Goal: Task Accomplishment & Management: Manage account settings

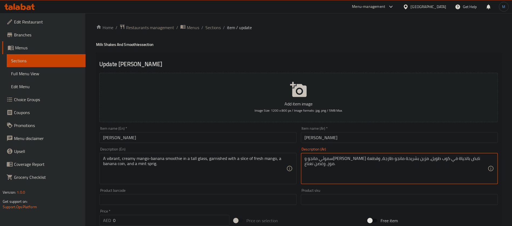
click at [434, 159] on textarea "سموثي مانجو وموز كريمي نابض بالحياة في كوب طويل، مزين بشريحة مانجو طازجة، وقطعة…" at bounding box center [395, 169] width 183 height 26
click at [423, 159] on textarea "سموثي مانجو وموز كريمي نابض بالحياة في كوب طويل، مزين بشريحة مانجو طازجة، وقطعة…" at bounding box center [395, 169] width 183 height 26
type textarea "سموثي مانجو وموز كريمي في كوب طويل، مزين بشريحة مانجو طازجة، وقطعة موز، وغصن نع…"
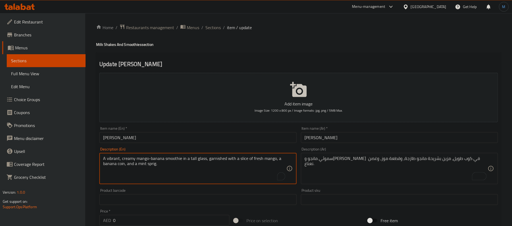
click at [122, 159] on textarea "A vibrant, creamy mango-banana smoothie in a tall glass, garnished with a slice…" at bounding box center [194, 169] width 183 height 26
type textarea "creamy mango-banana smoothie in a tall glass, garnished with a slice of fresh m…"
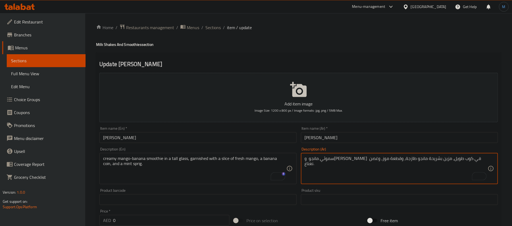
click at [424, 159] on textarea "سموثي مانجو وموز كريمي في كوب طويل، مزين بشريحة مانجو طازجة، وقطعة موز، وغصن نع…" at bounding box center [395, 169] width 183 height 26
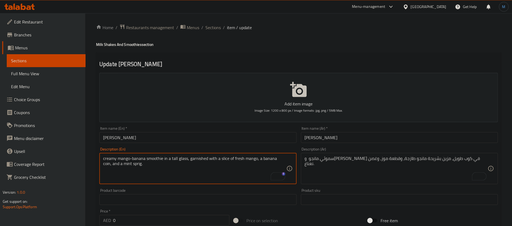
click at [279, 158] on textarea "creamy mango-banana smoothie in a tall glass, garnished with a slice of fresh m…" at bounding box center [194, 169] width 183 height 26
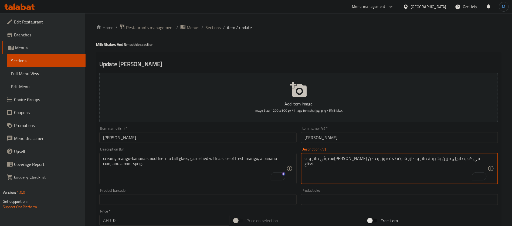
click at [321, 159] on textarea "سموثي مانجو وموز كريمي في كوب طويل، مزين بشريحة مانجو طازجة، وقطعة موز، وغصن نع…" at bounding box center [395, 169] width 183 height 26
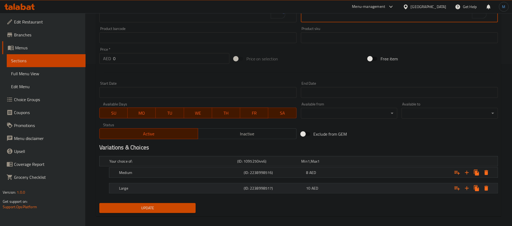
scroll to position [167, 0]
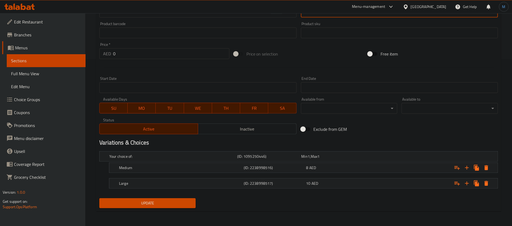
type textarea "سموثي مانجو وموز كريمي في كوب طويل، مزين بشريحة مانجو طازجة، وكوين موز، سبرينج …"
click at [192, 190] on nav at bounding box center [298, 192] width 398 height 4
click at [191, 200] on span "Update" at bounding box center [148, 203] width 88 height 7
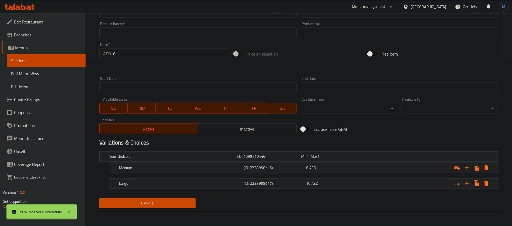
scroll to position [5, 0]
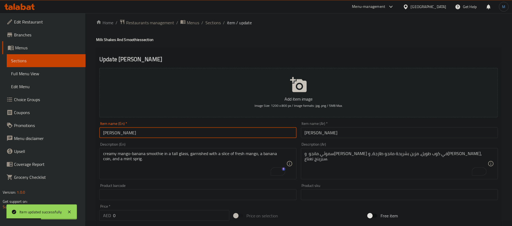
click at [246, 131] on input "Mango Banana" at bounding box center [197, 132] width 197 height 11
click at [213, 25] on span "Sections" at bounding box center [212, 22] width 15 height 6
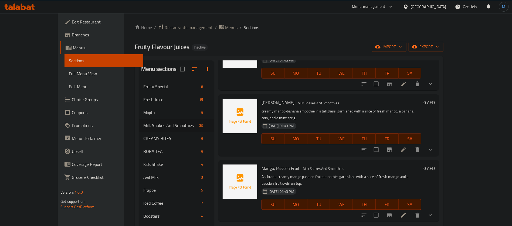
scroll to position [302, 0]
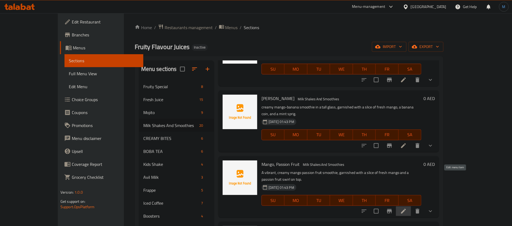
click at [406, 209] on icon at bounding box center [403, 211] width 5 height 5
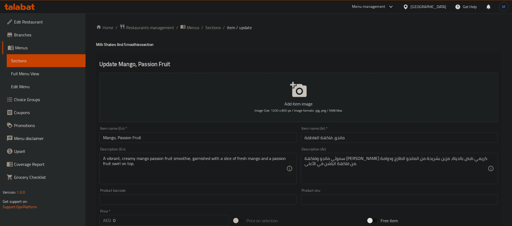
click at [213, 135] on input "Mango, Passion Fruit" at bounding box center [197, 137] width 197 height 11
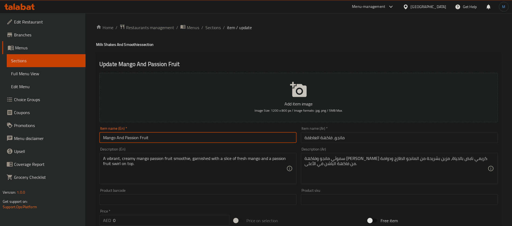
click at [133, 142] on input "Mango And Passion Fruit" at bounding box center [197, 137] width 197 height 11
drag, startPoint x: 133, startPoint y: 142, endPoint x: 146, endPoint y: 143, distance: 12.2
click at [145, 143] on div "Item name (En)   * Mango And Passion Fruit Item name (En) *" at bounding box center [197, 134] width 201 height 21
type input "Mango And Passion Fruit"
click at [329, 138] on input "مانجو، فاكهة العاطفة" at bounding box center [399, 137] width 197 height 11
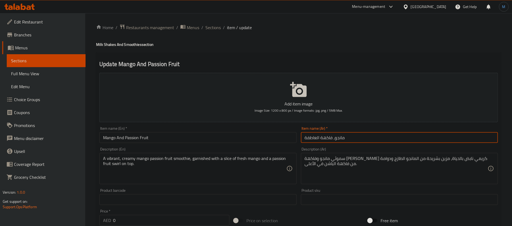
drag, startPoint x: 334, startPoint y: 139, endPoint x: 304, endPoint y: 139, distance: 30.2
click at [304, 139] on input "مانجو، فاكهة العاطفة" at bounding box center [399, 137] width 197 height 11
paste input "باشون فروت"
type input "مانجو باشون فروت"
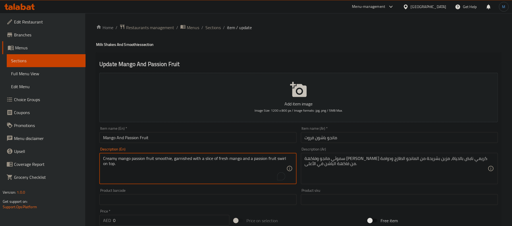
type textarea "Creamy mango passion fruit smoothie, garnished with a slice of fresh mango and …"
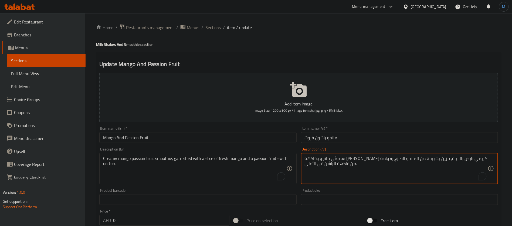
click at [397, 161] on textarea "سموثي مانجو وفاكهة باشن كريمي نابض بالحياة، مزين بشريحة من المانجو الطازج ودوام…" at bounding box center [395, 169] width 183 height 26
click at [411, 162] on textarea "سموثي مانجو وفاكهة باشن كريمي نابض بالحياة، مزين بشريحة من المانجو الطازج ودوام…" at bounding box center [395, 169] width 183 height 26
type textarea "سموثي مانجو وفاكهة باشن كريمي، مزين بشريحة من المانجو الطازج ودوامة من فاكهة ال…"
click at [326, 138] on input "مانجو باشون فروت" at bounding box center [399, 137] width 197 height 11
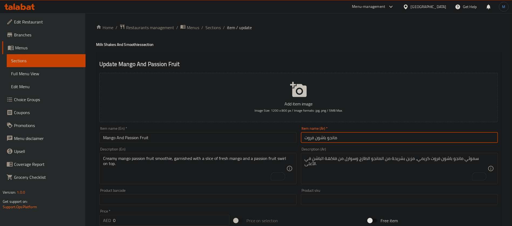
click at [326, 138] on input "مانجو باشون فروت" at bounding box center [399, 137] width 197 height 11
click at [313, 137] on input "مانجو باشون فروت" at bounding box center [399, 137] width 197 height 11
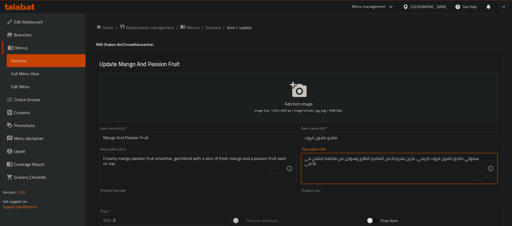
click at [330, 160] on textarea "سموثي مانجو باشون فروت كريمي، مزين بشريحة من المانجو الطازج وسوارل من فاكهة الب…" at bounding box center [395, 169] width 183 height 26
click at [318, 160] on textarea "سموثي مانجو باشون فروت كريمي، مزين بشريحة من المانجو الطازج وسوارل من فاكهة الب…" at bounding box center [395, 169] width 183 height 26
paste textarea "باشون فروت"
type textarea "سموثي مانجو باشون فروت كريمي، مزين بشريحة من المانجو الطازج وسوارل من باشون فرو…"
click at [343, 137] on input "مانجو باشون فروت" at bounding box center [399, 137] width 197 height 11
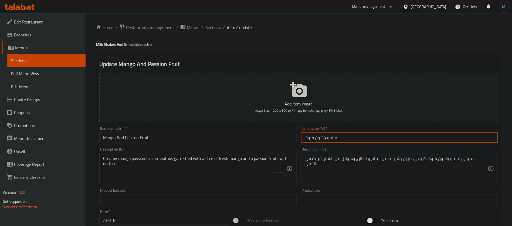
click at [224, 139] on input "Mango And Passion Fruit" at bounding box center [197, 137] width 197 height 11
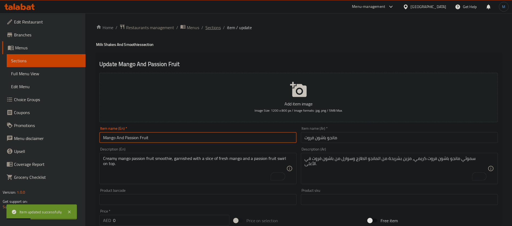
click at [213, 27] on span "Sections" at bounding box center [212, 27] width 15 height 6
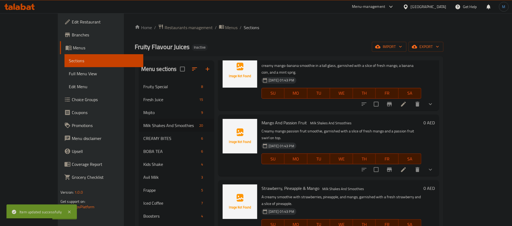
scroll to position [347, 0]
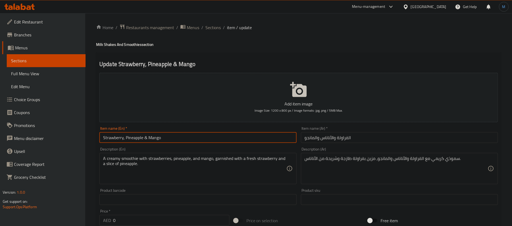
click at [176, 136] on input "Strawberry, Pineapple & Mango" at bounding box center [197, 137] width 197 height 11
type input "Strawberry Pineapple And Mango"
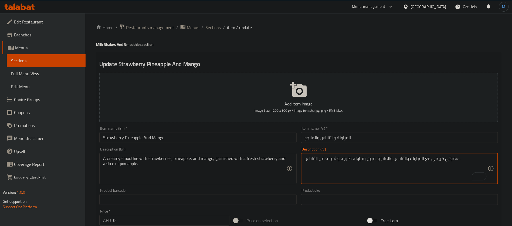
type textarea "سموثي كريمي مع الفراولة والأناناس والمانجو، مزين بفراولة طازجة وشريحة من الأنان…"
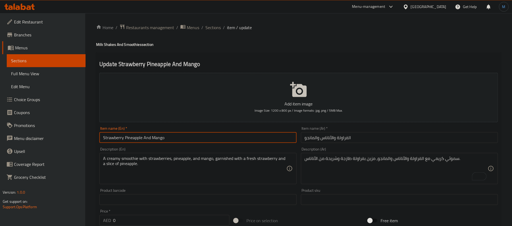
click at [236, 136] on input "Strawberry Pineapple And Mango" at bounding box center [197, 137] width 197 height 11
click at [212, 26] on span "Sections" at bounding box center [212, 27] width 15 height 6
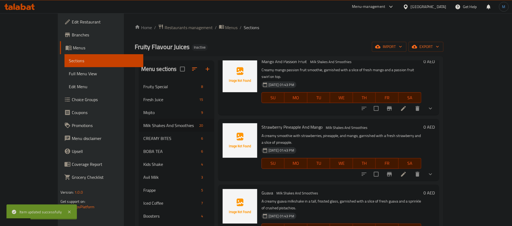
scroll to position [406, 0]
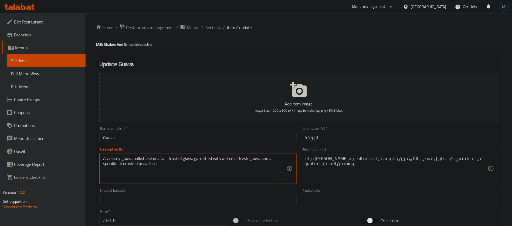
click at [174, 159] on textarea "A creamy guava milkshake in a tall, frosted glass, garnished with a slice of fr…" at bounding box center [194, 169] width 183 height 26
drag, startPoint x: 174, startPoint y: 159, endPoint x: 188, endPoint y: 158, distance: 14.1
click at [188, 158] on textarea "A creamy guava milkshake in a tall, frosted glass, garnished with a slice of fr…" at bounding box center [194, 169] width 183 height 26
click at [317, 155] on div "ميلك شيك كريمي من الجوافة في كوب طويل مغطى بالثلج، مزين بشريحة من الجوافة الطاز…" at bounding box center [399, 168] width 197 height 31
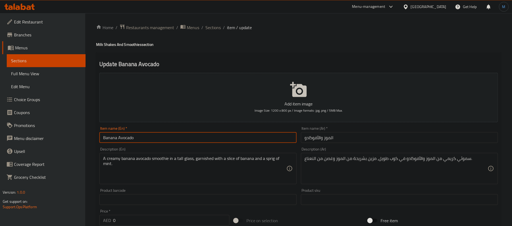
type input "Banana Avocado"
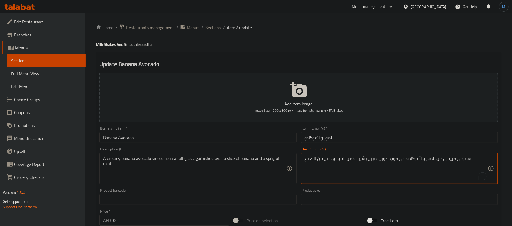
click at [326, 161] on textarea "سموثي كريمي من الموز والأفوكادو في كوب طويل، مزين بشريحة من الموز وغصن من النعن…" at bounding box center [395, 169] width 183 height 26
type textarea "سموثي كريمي من الموز والأفوكادو في كوب طويل، مزين بشريحة من الموز وسبرينج من ال…"
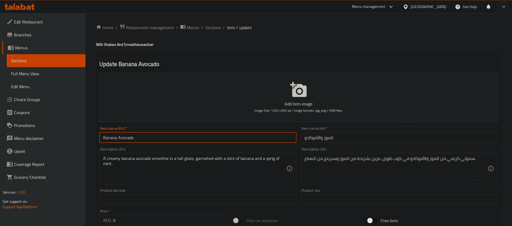
click at [239, 143] on input "Banana Avocado" at bounding box center [197, 137] width 197 height 11
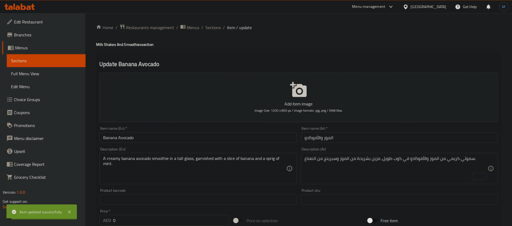
click at [203, 29] on ol "Home / Restaurants management / Menus / Sections / item / update" at bounding box center [298, 27] width 405 height 7
click at [206, 29] on span "Sections" at bounding box center [212, 27] width 15 height 6
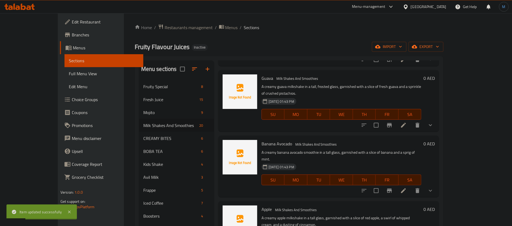
scroll to position [564, 0]
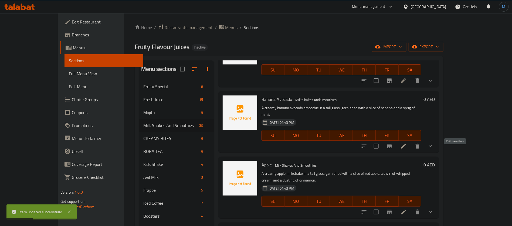
click at [406, 210] on icon at bounding box center [403, 212] width 5 height 5
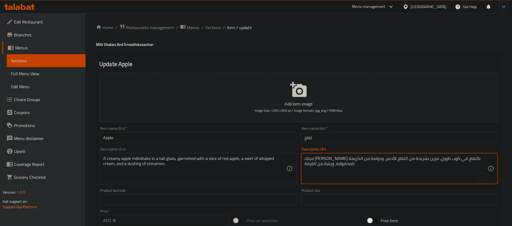
click at [337, 158] on textarea "ميلك شيك كريمي بالتفاح في كوب طويل، مزين بشريحة من التفاح الأحمر، ودوامة من الك…" at bounding box center [395, 169] width 183 height 26
click at [332, 158] on textarea "ميلك شيك كريمي بالتفاح في كوب طويل، مزين بشريحة من التفاح الأحمر، وسوارل من الك…" at bounding box center [395, 169] width 183 height 26
type textarea "ميلك شيك كريمي بالتفاح في كوب طويل، مزين بشريحة من التفاح الأحمر، سوارل من الكر…"
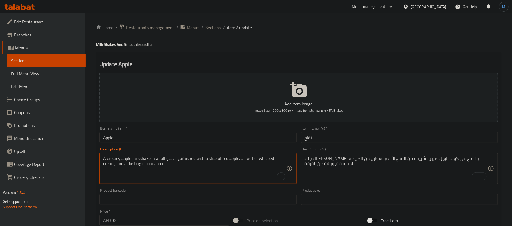
click at [116, 165] on textarea "A creamy apple milkshake in a tall glass, garnished with a slice of red apple, …" at bounding box center [194, 169] width 183 height 26
click at [141, 164] on textarea "A creamy apple milkshake in a tall glass, garnished with a slice of red apple, …" at bounding box center [194, 169] width 183 height 26
click at [217, 133] on input "Apple" at bounding box center [197, 137] width 197 height 11
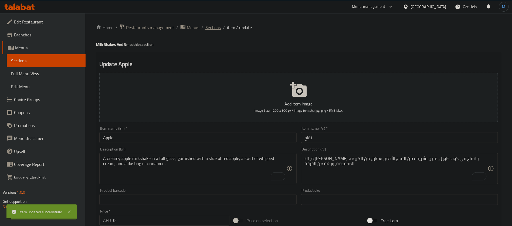
click at [217, 30] on span "Sections" at bounding box center [212, 27] width 15 height 6
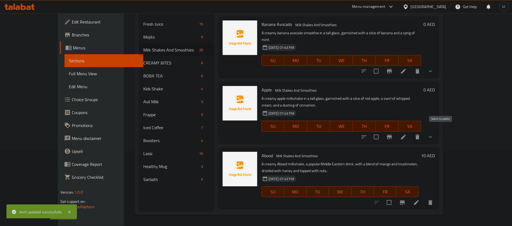
scroll to position [568, 0]
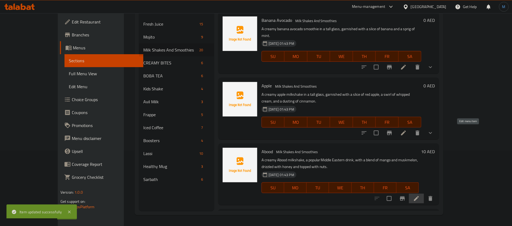
click at [419, 195] on icon at bounding box center [416, 198] width 6 height 6
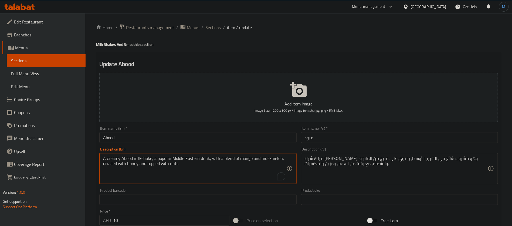
click at [269, 162] on textarea "A creamy Abood milkshake, a popular Middle Eastern drink, with a blend of mango…" at bounding box center [194, 169] width 183 height 26
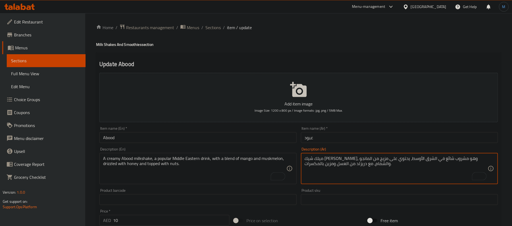
click at [326, 165] on textarea "ميلك شيك [PERSON_NAME]، وهو مشروب شائع في الشرق الأوسط، يحتوي على مزيج من المان…" at bounding box center [395, 169] width 183 height 26
type textarea "ميلك شيك [PERSON_NAME]، وهو مشروب شائع في الشرق الأوسط، يحتوي على مزيج من المان…"
click at [235, 141] on input "Abood" at bounding box center [197, 137] width 197 height 11
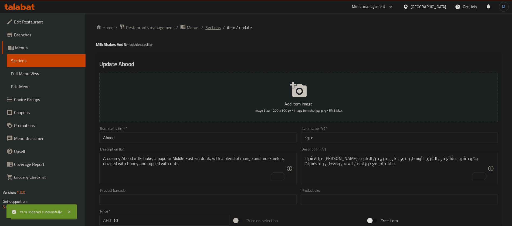
click at [218, 26] on span "Sections" at bounding box center [212, 27] width 15 height 6
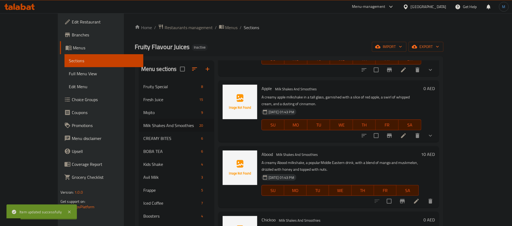
scroll to position [642, 0]
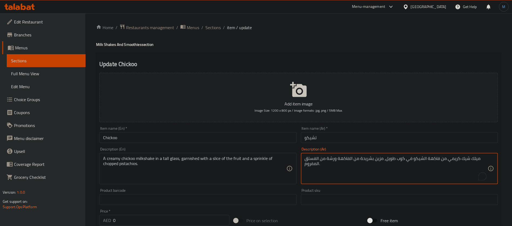
click at [439, 162] on textarea "ميلك شيك كريمي من فاكهة الشيكو في كوب طويل، مزين بشريحة من الفاكهة ورشة من الفس…" at bounding box center [395, 169] width 183 height 26
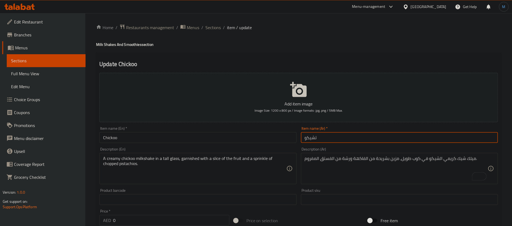
click at [312, 136] on input "تشيكو" at bounding box center [399, 137] width 197 height 11
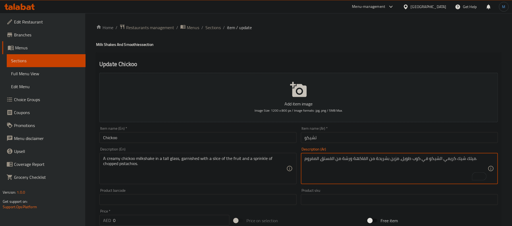
click at [432, 160] on textarea "ميلك شيك كريمي الشيكو في كوب طويل، مزين بشريحة من الفاكهة ورشة من الفستق المفرو…" at bounding box center [395, 169] width 183 height 26
paste textarea "تشيكو"
click at [440, 159] on textarea "ميلك شيك تشيكوكريمي في كوب طويل، مزين بشريحة من الفاكهة ورشة من الفستق المفروم." at bounding box center [395, 169] width 183 height 26
click at [348, 161] on textarea "ميلك شيك تشيكو كريمي في كوب طويل، مزين بشريحة من الفاكهة ورشة من الفستق المفروم." at bounding box center [395, 169] width 183 height 26
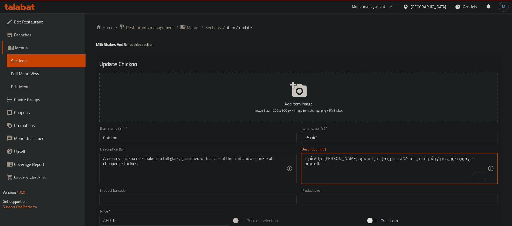
type textarea "ميلك شيك تشيكو كريمي في كوب طويل، مزين بشريحة من الفاكهة وسبرينكل من الفستق الم…"
click at [264, 145] on div "Description (En) A creamy chickoo milkshake in a tall glass, garnished with a s…" at bounding box center [197, 165] width 201 height 41
click at [264, 143] on input "Chickoo" at bounding box center [197, 137] width 197 height 11
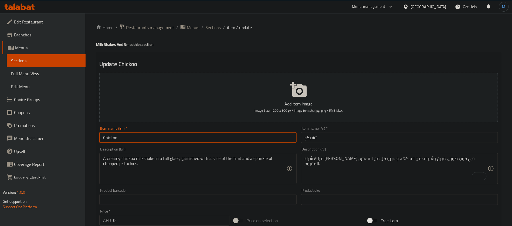
click at [211, 29] on span "Sections" at bounding box center [212, 27] width 15 height 6
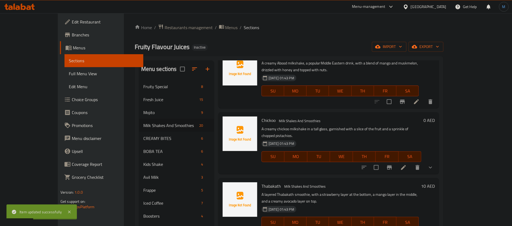
scroll to position [741, 0]
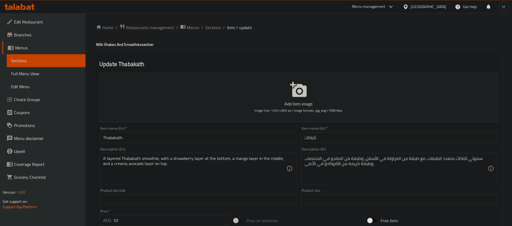
click at [241, 139] on input "Thabakath" at bounding box center [197, 137] width 197 height 11
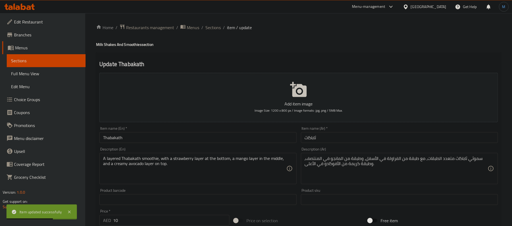
click at [214, 23] on div "Home / Restaurants management / Menus / Sections / item / update Milk Shakes An…" at bounding box center [298, 197] width 426 height 368
click at [215, 26] on span "Sections" at bounding box center [212, 27] width 15 height 6
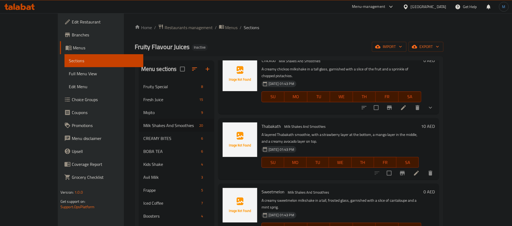
scroll to position [796, 0]
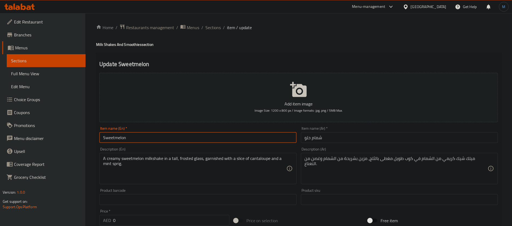
click at [251, 133] on input "Sweetmelon" at bounding box center [197, 137] width 197 height 11
click at [116, 138] on input "Sweetmelon" at bounding box center [197, 137] width 197 height 11
type input "Sweet Melon"
click at [390, 134] on input "شمام حلو" at bounding box center [399, 137] width 197 height 11
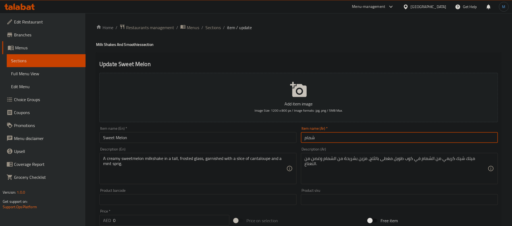
type input "شمام"
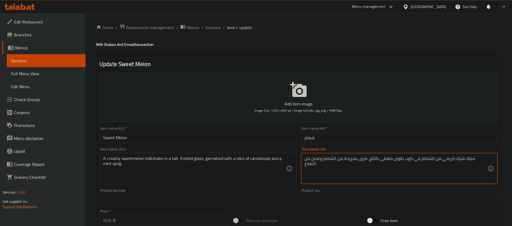
click at [327, 161] on textarea "ميلك شيك كريمي من الشمام في كوب طويل مغطى بالثلج، مزين بشريحة من الشمام وغصن من…" at bounding box center [395, 169] width 183 height 26
type textarea "ميلك شيك كريمي من الشمام في كوب طويل مغطى بالثلج، مزين بشريحة من الشمام وسبرينج…"
click at [335, 128] on div "Item name (Ar)   * شمام Item name (Ar) *" at bounding box center [399, 134] width 197 height 16
click at [334, 134] on input "شمام" at bounding box center [399, 137] width 197 height 11
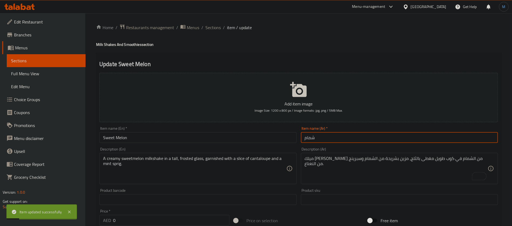
click at [206, 130] on div "Item name (En)   * Sweet Melon Item name (En) *" at bounding box center [197, 134] width 197 height 16
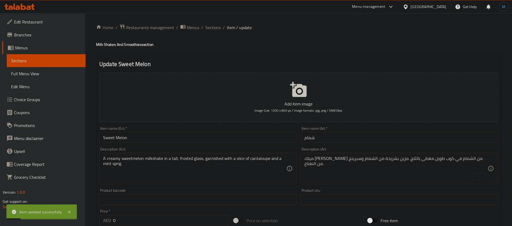
drag, startPoint x: 215, startPoint y: 141, endPoint x: 214, endPoint y: 138, distance: 3.6
click at [215, 140] on input "Sweet Melon" at bounding box center [197, 137] width 197 height 11
drag, startPoint x: 215, startPoint y: 22, endPoint x: 215, endPoint y: 26, distance: 3.6
click at [215, 24] on div "Home / Restaurants management / Menus / Sections / item / update Milk Shakes An…" at bounding box center [298, 203] width 426 height 380
click at [215, 26] on span "Sections" at bounding box center [212, 27] width 15 height 6
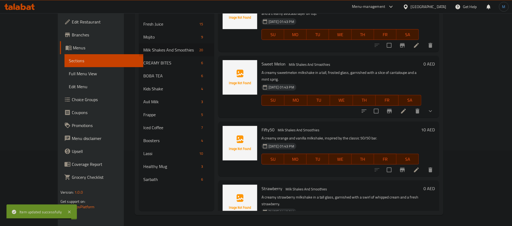
scroll to position [788, 0]
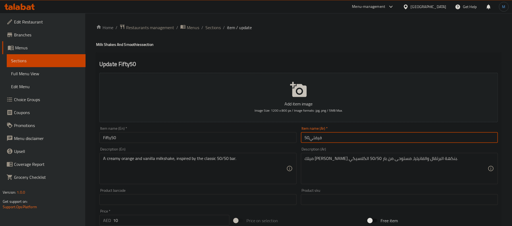
drag, startPoint x: 309, startPoint y: 137, endPoint x: 323, endPoint y: 155, distance: 22.9
click at [310, 137] on input "فيفتي50" at bounding box center [399, 137] width 197 height 11
type input "فيفتي 50"
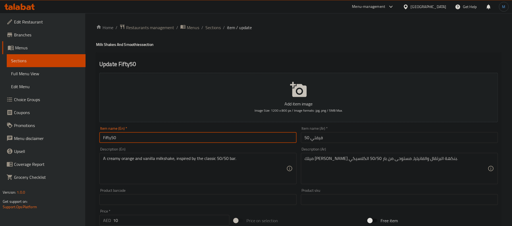
click at [231, 142] on input "Fifty50" at bounding box center [197, 137] width 197 height 11
click at [113, 140] on input "Fifty50" at bounding box center [197, 137] width 197 height 11
click at [111, 138] on input "Fifty50" at bounding box center [197, 137] width 197 height 11
type input "Fifty 50"
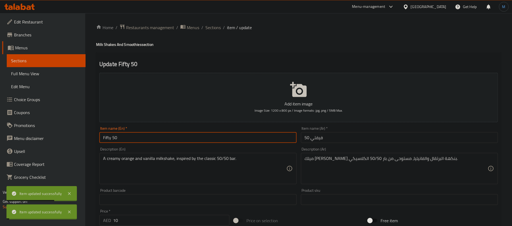
click at [217, 33] on div "Home / Restaurants management / Menus / Sections / item / update Milk Shakes An…" at bounding box center [298, 197] width 405 height 346
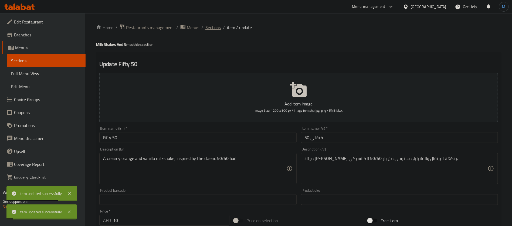
click at [215, 25] on span "Sections" at bounding box center [212, 27] width 15 height 6
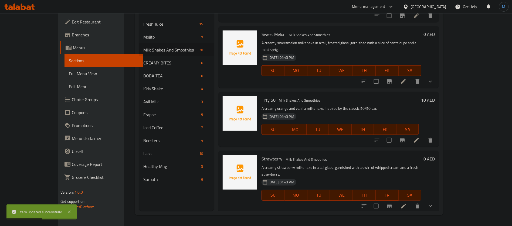
scroll to position [869, 0]
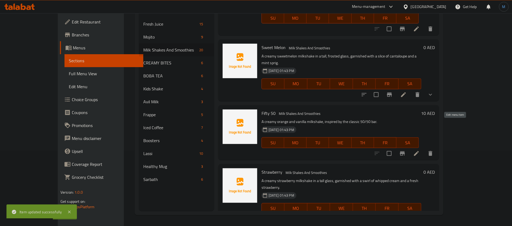
click at [406, 217] on icon at bounding box center [403, 219] width 5 height 5
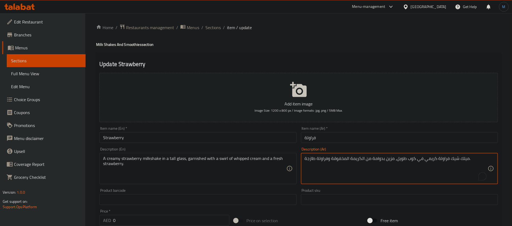
click at [375, 158] on textarea "ميلك شيك فراولة كريمي في كوب طويل، مزين بدوامة من الكريمة المخفوقة وفراولة طازج…" at bounding box center [395, 169] width 183 height 26
type textarea "ميلك شيك فراولة كريمي في كوب طويل، مزين سوارل من الكريمة المخفوقة وفراولة طازجة."
click at [236, 136] on input "Strawberry" at bounding box center [197, 137] width 197 height 11
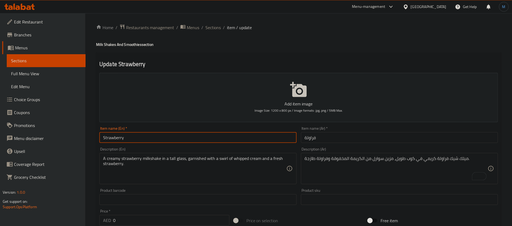
click at [216, 28] on span "Sections" at bounding box center [212, 27] width 15 height 6
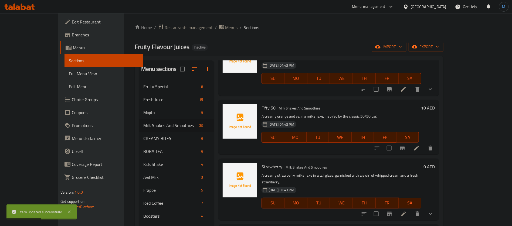
scroll to position [76, 0]
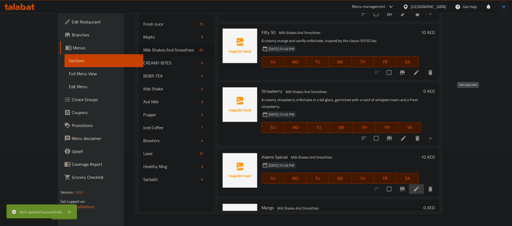
click at [419, 187] on icon at bounding box center [416, 189] width 5 height 5
